Goal: Transaction & Acquisition: Purchase product/service

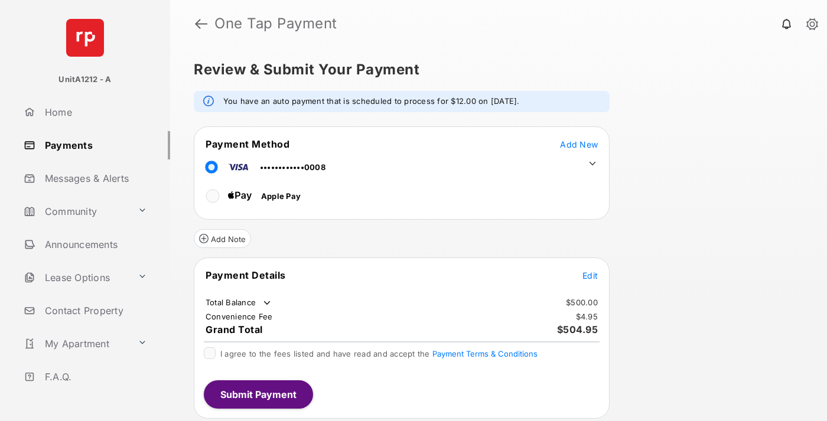
click at [579, 144] on span "Add New" at bounding box center [579, 144] width 38 height 10
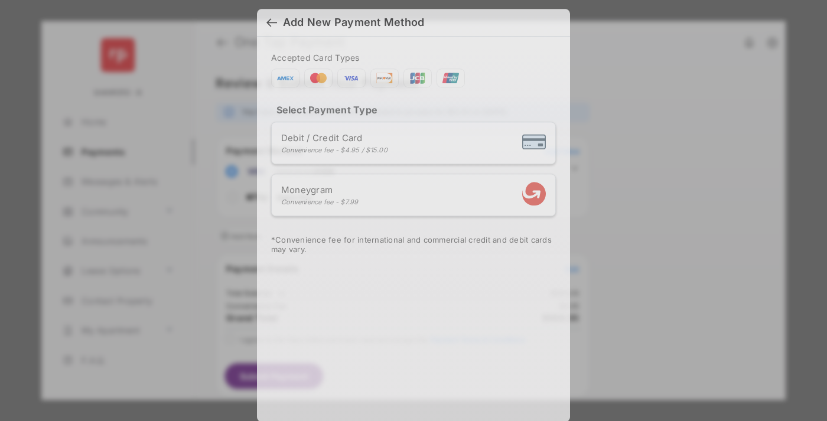
scroll to position [10, 0]
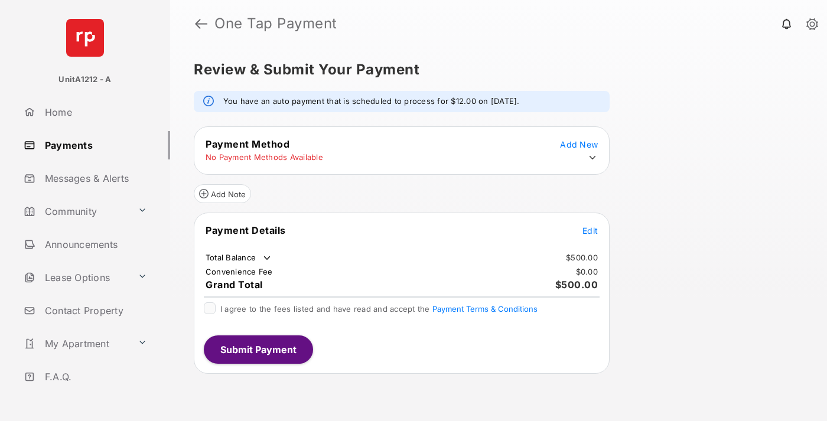
click at [593, 158] on icon at bounding box center [592, 157] width 11 height 11
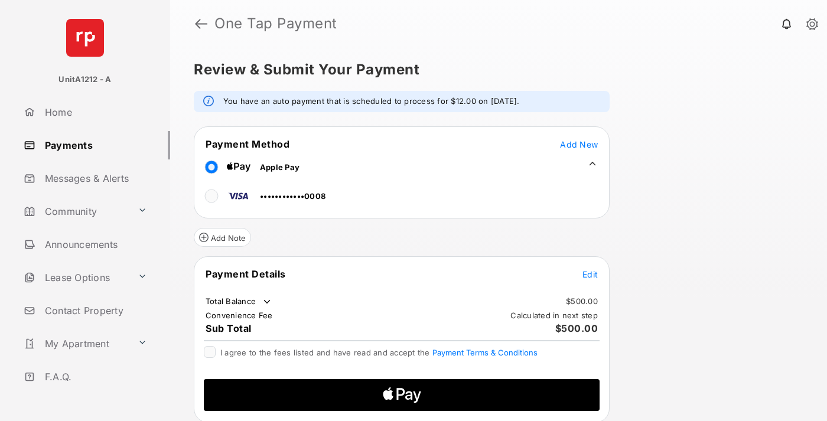
click at [590, 274] on span "Edit" at bounding box center [590, 274] width 15 height 10
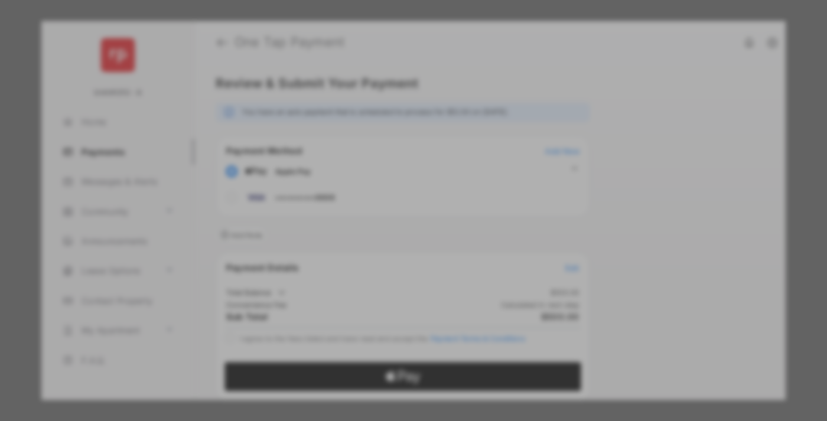
click at [392, 209] on div "Other Amount" at bounding box center [391, 219] width 191 height 20
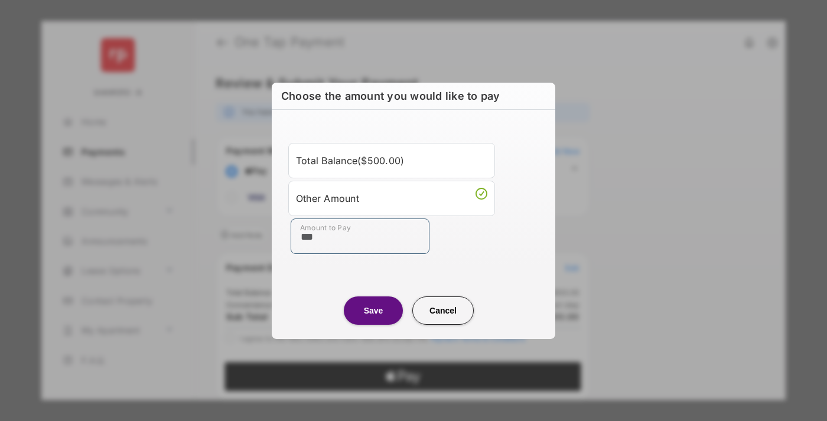
type input "***"
click at [373, 310] on button "Save" at bounding box center [373, 311] width 59 height 28
